Goal: Task Accomplishment & Management: Manage account settings

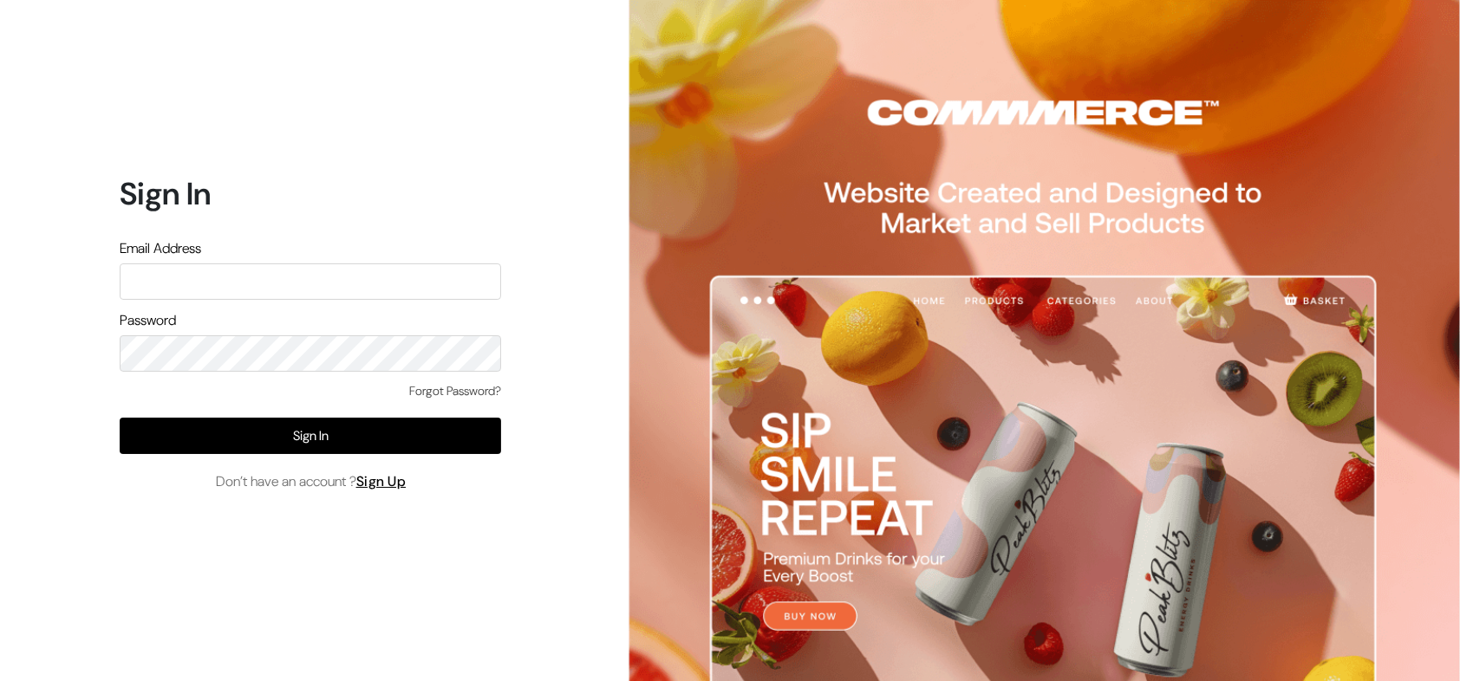
click at [390, 282] on input "text" at bounding box center [310, 282] width 381 height 36
type input "[EMAIL_ADDRESS][DOMAIN_NAME]"
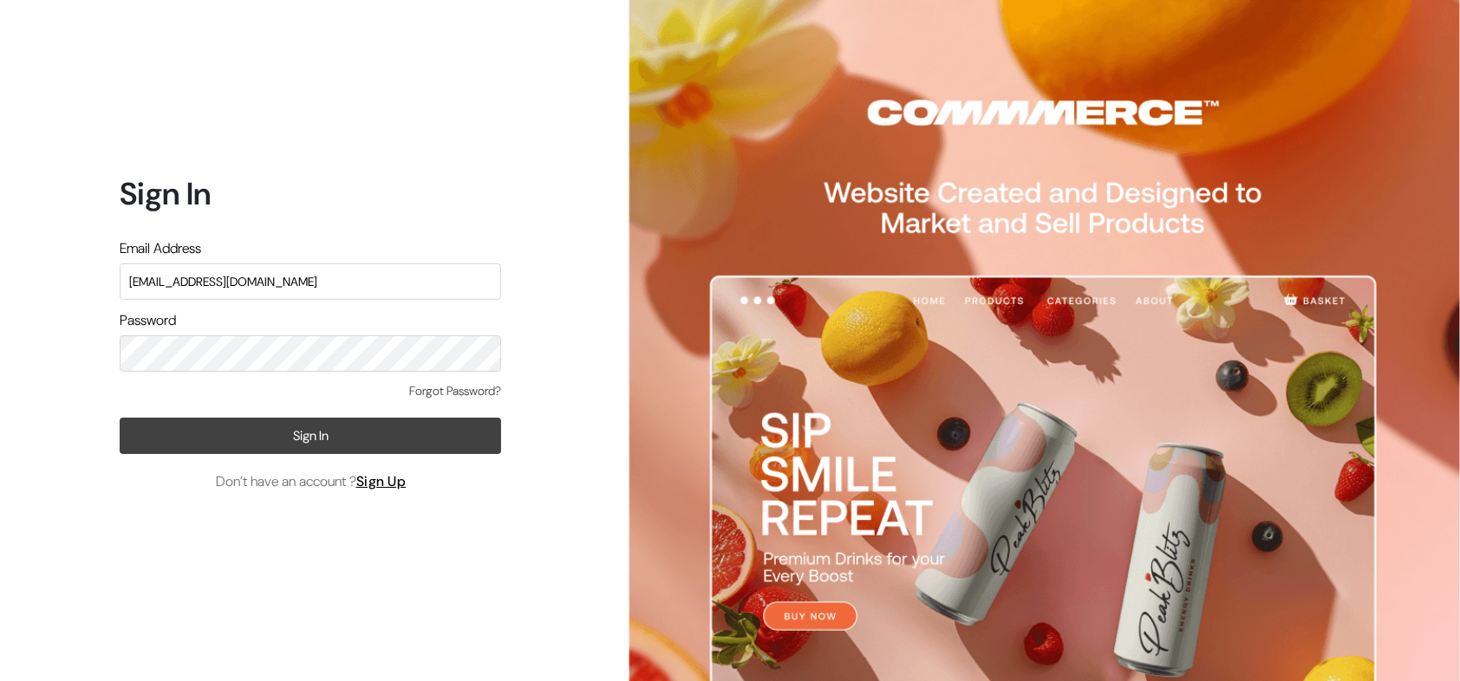
click at [370, 436] on button "Sign In" at bounding box center [310, 436] width 381 height 36
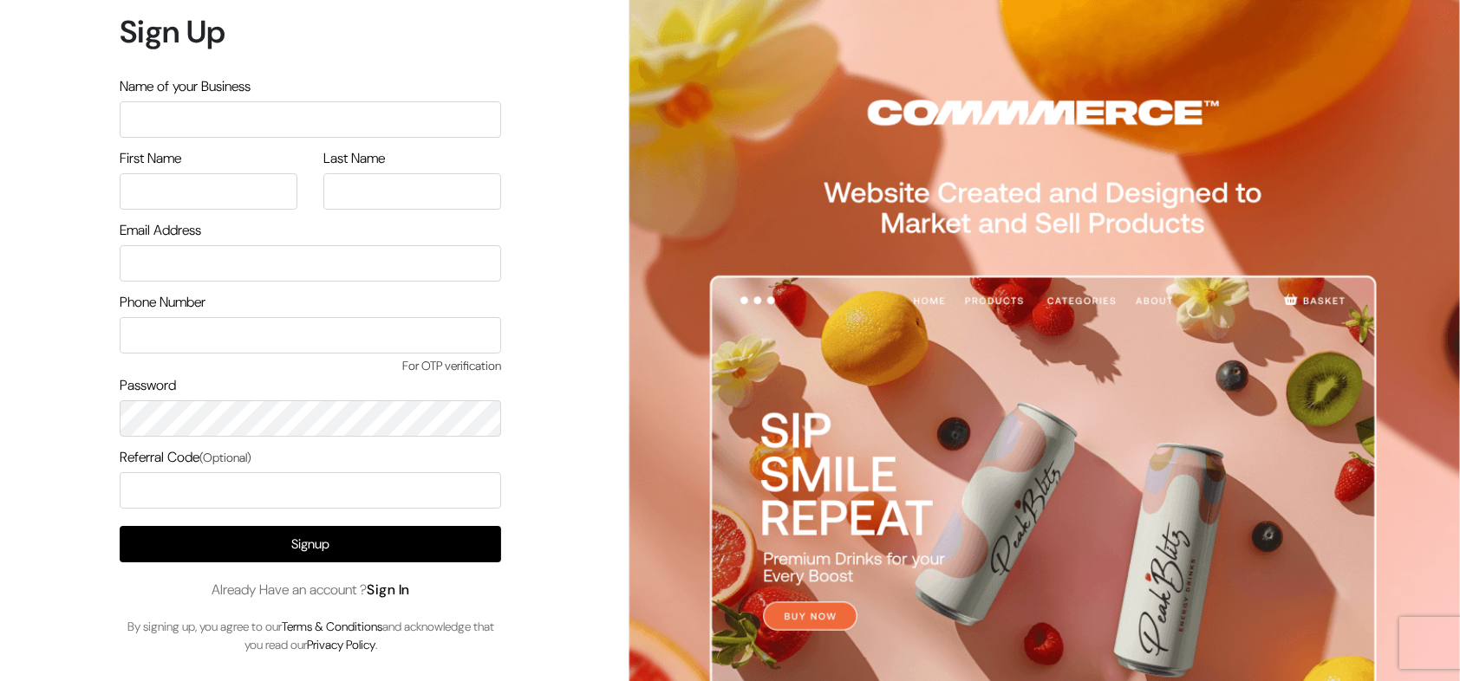
click at [407, 582] on link "Sign In" at bounding box center [388, 590] width 43 height 18
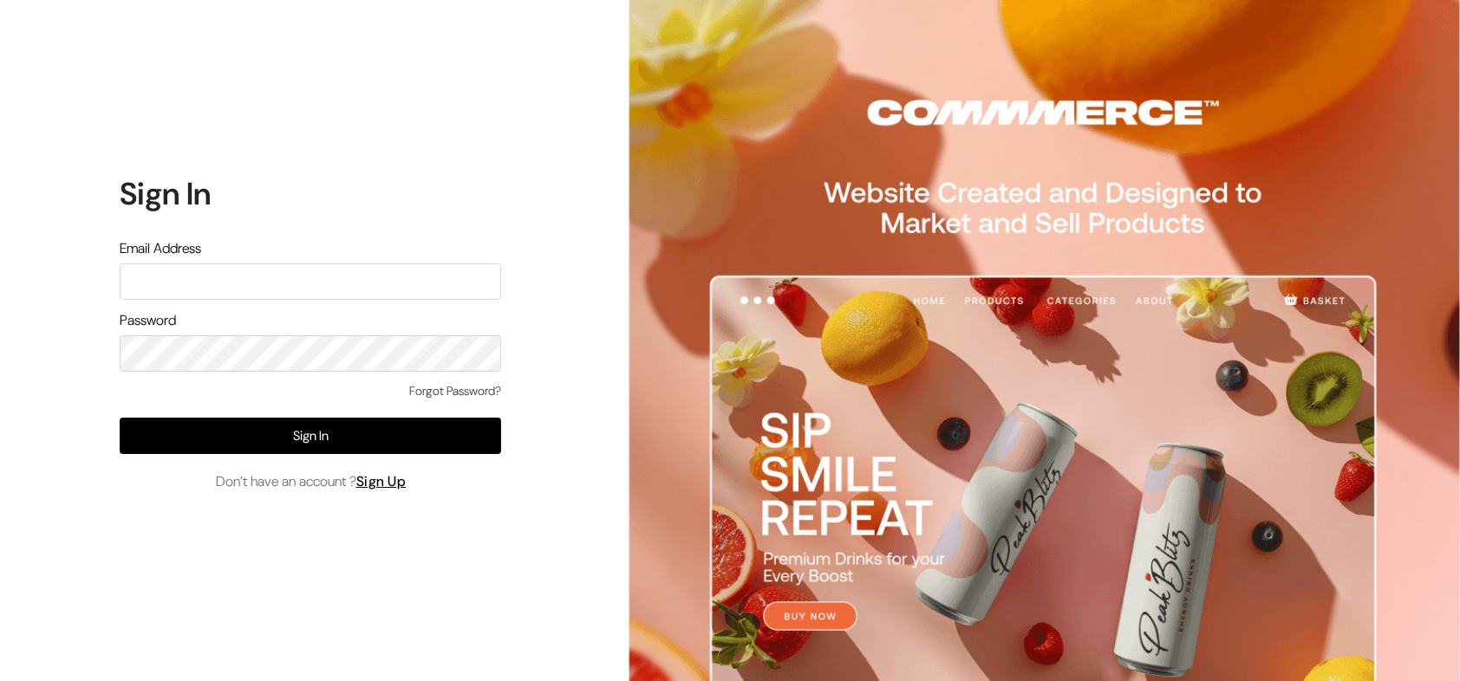
click at [373, 284] on input "text" at bounding box center [310, 282] width 381 height 36
type input "demo@outdocart.in"
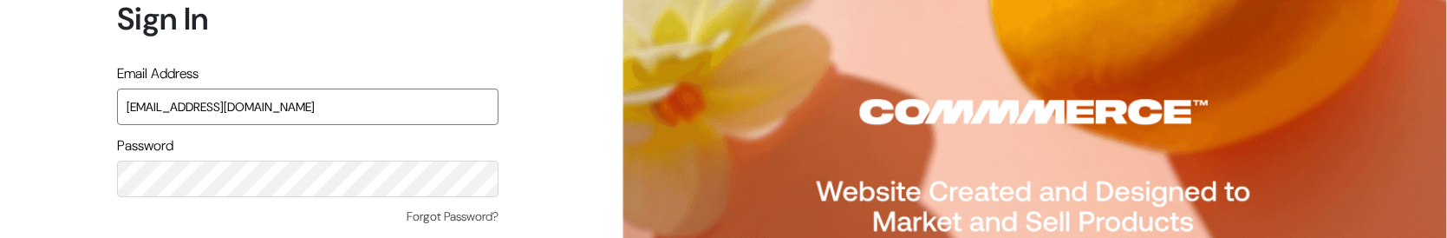
click at [319, 107] on input "[EMAIL_ADDRESS][DOMAIN_NAME]" at bounding box center [307, 106] width 381 height 36
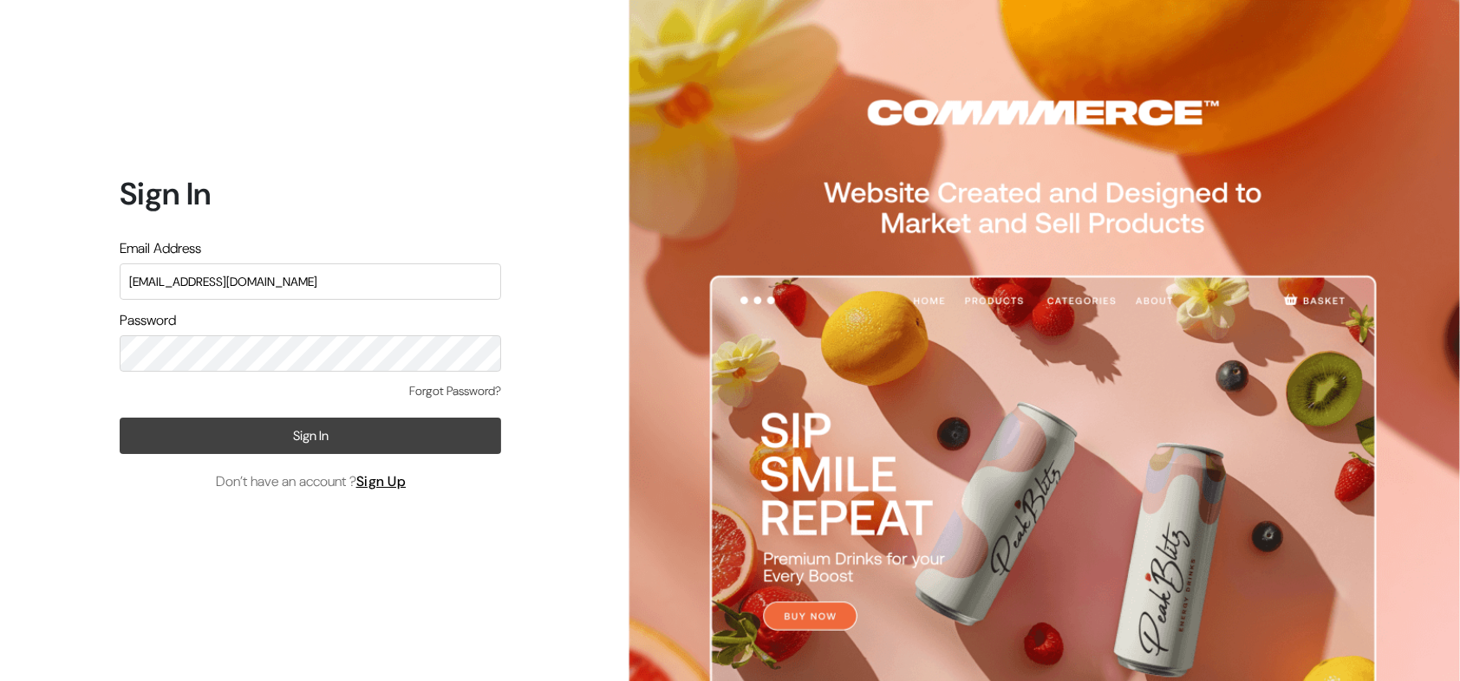
click at [407, 431] on button "Sign In" at bounding box center [310, 436] width 381 height 36
